Goal: Task Accomplishment & Management: Use online tool/utility

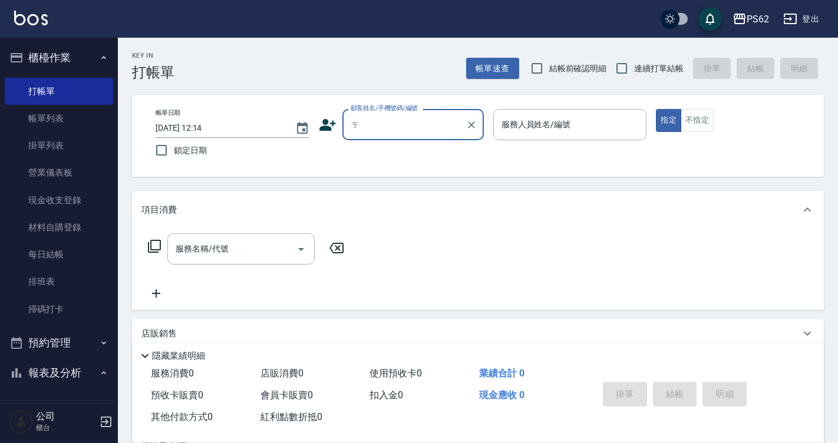
type input "ㄑ"
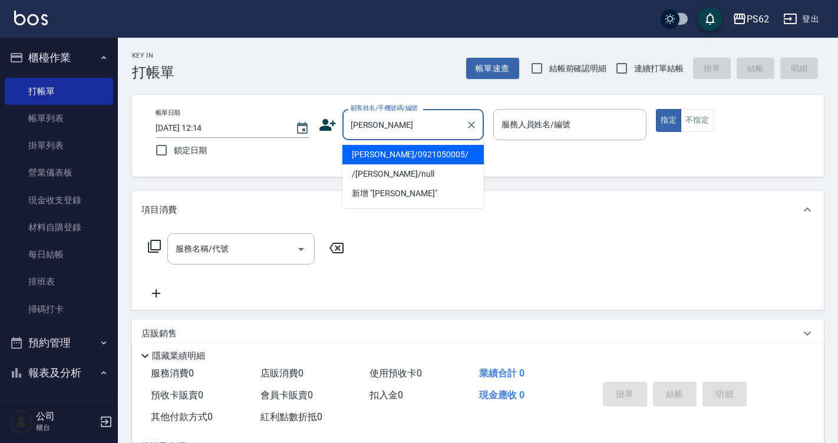
type input "[PERSON_NAME]/0921050005/"
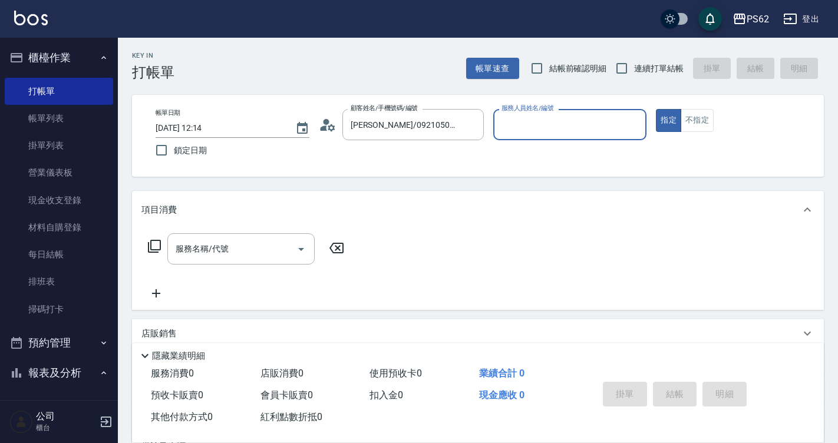
click at [555, 343] on div "隱藏業績明細" at bounding box center [478, 353] width 692 height 20
click at [507, 139] on div "服務人員姓名/編號" at bounding box center [570, 124] width 154 height 31
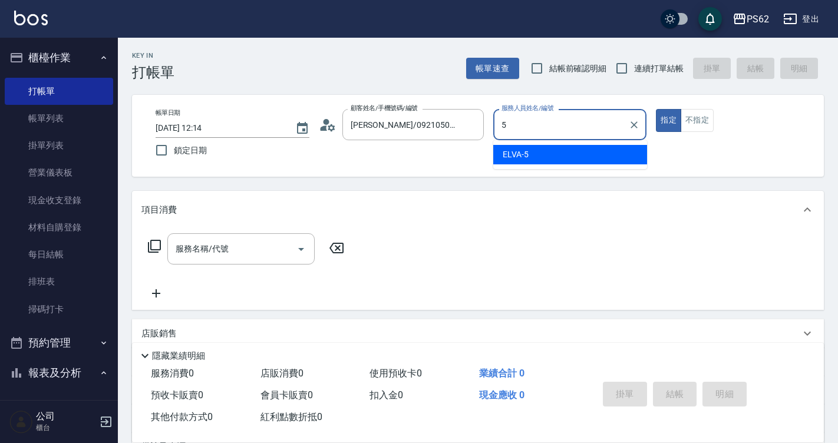
type input "ELVA-5"
type button "true"
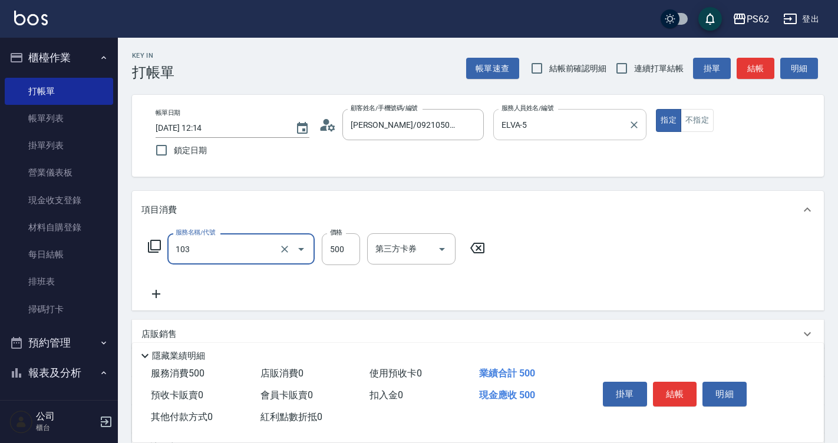
type input "B級洗剪500(103)"
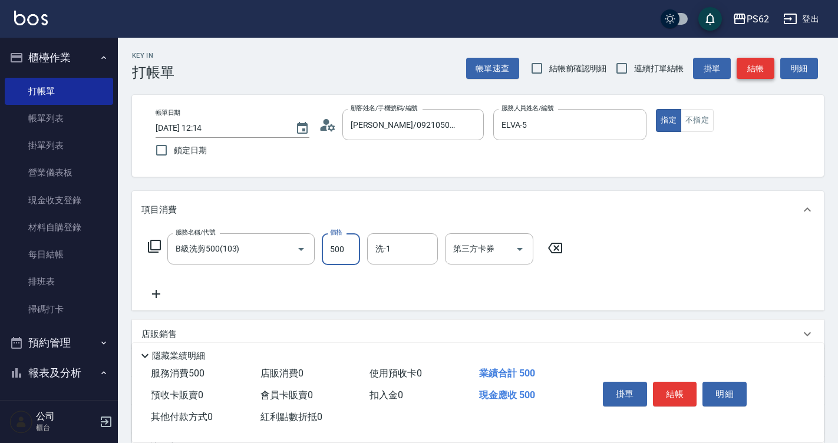
click at [746, 68] on button "結帳" at bounding box center [756, 69] width 38 height 22
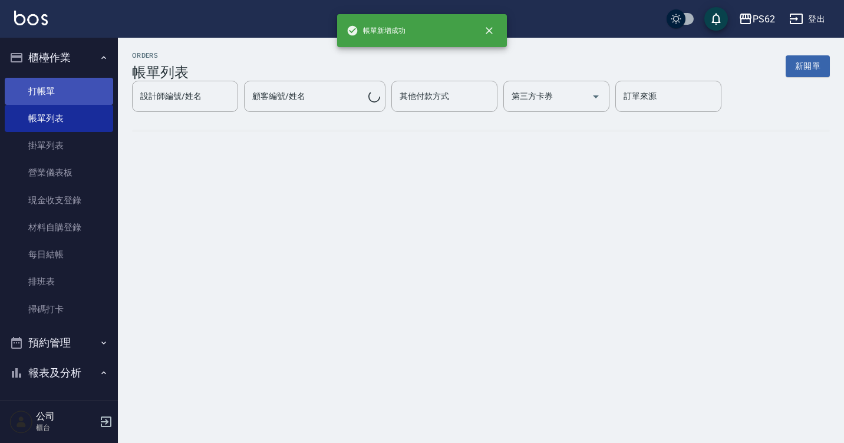
click at [37, 87] on link "打帳單" at bounding box center [59, 91] width 108 height 27
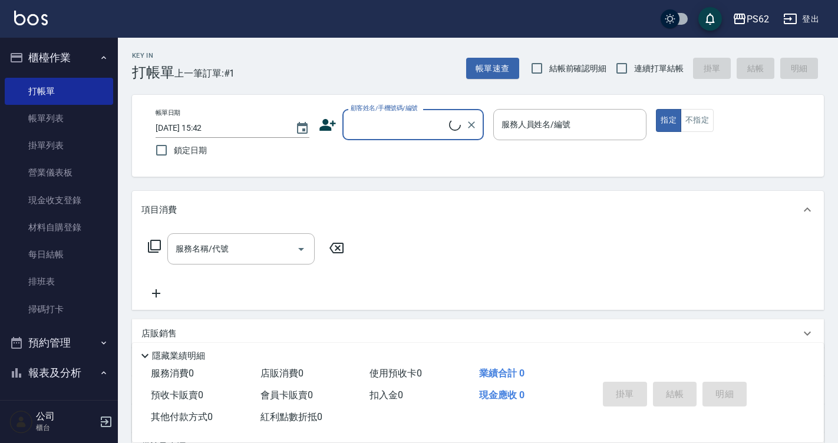
click at [644, 65] on span "連續打單結帳" at bounding box center [659, 68] width 50 height 12
click at [634, 65] on input "連續打單結帳" at bounding box center [621, 68] width 25 height 25
checkbox input "true"
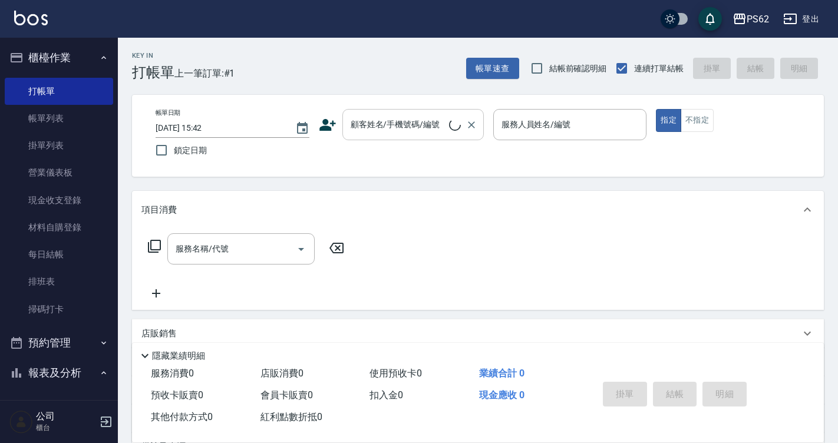
click at [361, 126] on input "顧客姓名/手機號碼/編號" at bounding box center [398, 124] width 101 height 21
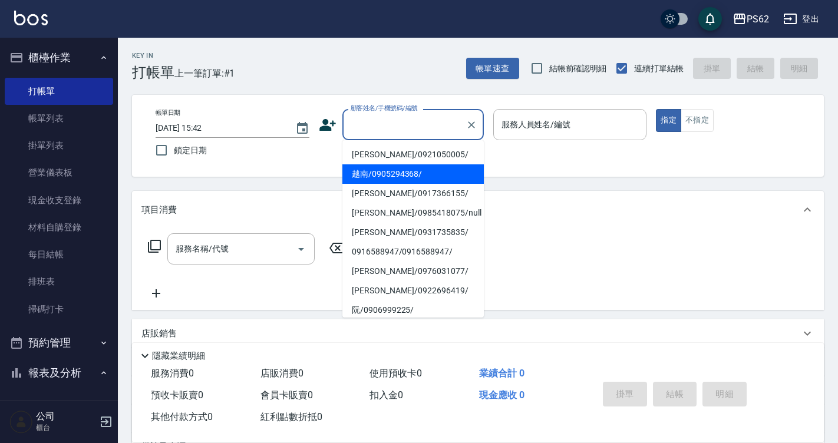
type input "ㄎ"
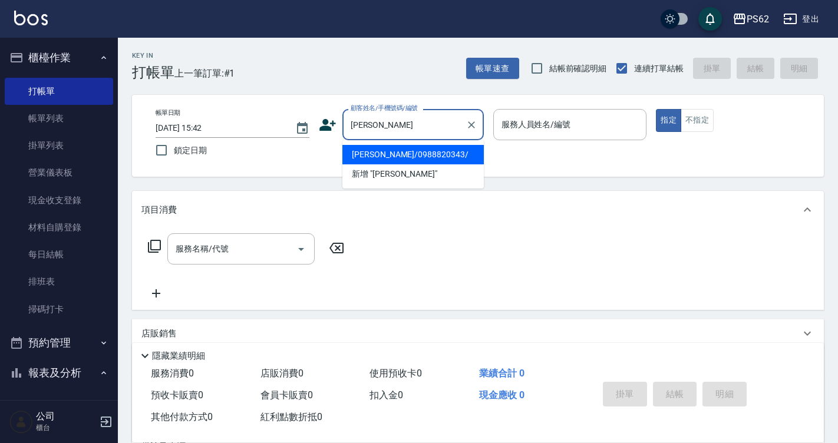
type input "[PERSON_NAME]/0988820343/"
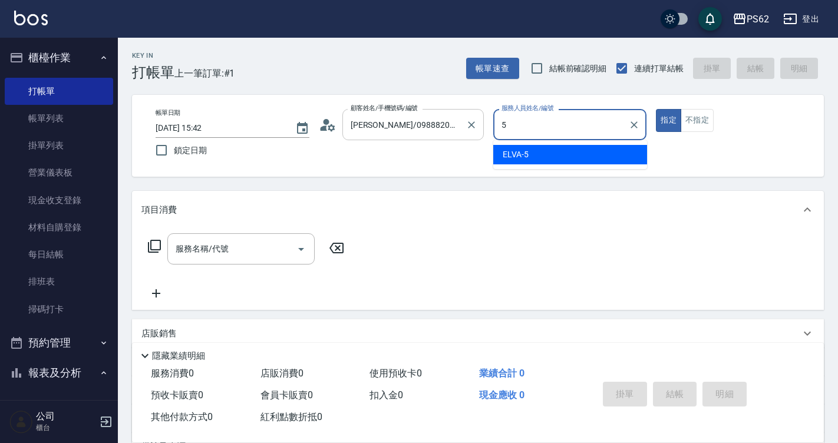
type input "5"
type button "true"
type input "ELVA-5"
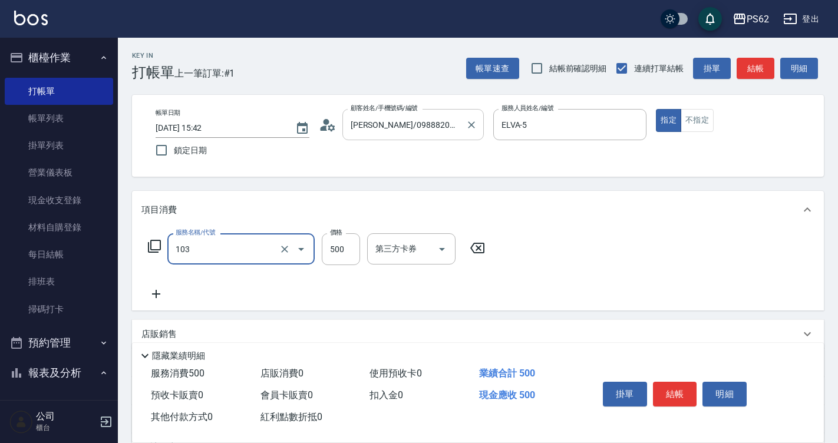
type input "B級洗剪500(103)"
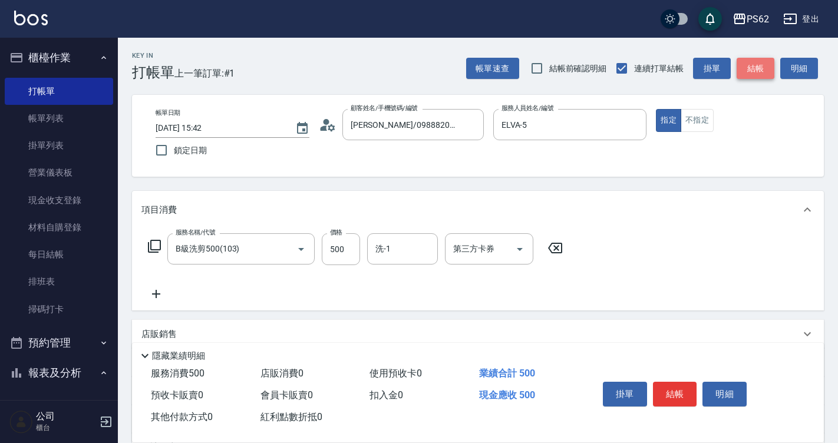
click at [756, 72] on button "結帳" at bounding box center [756, 69] width 38 height 22
